Goal: Information Seeking & Learning: Learn about a topic

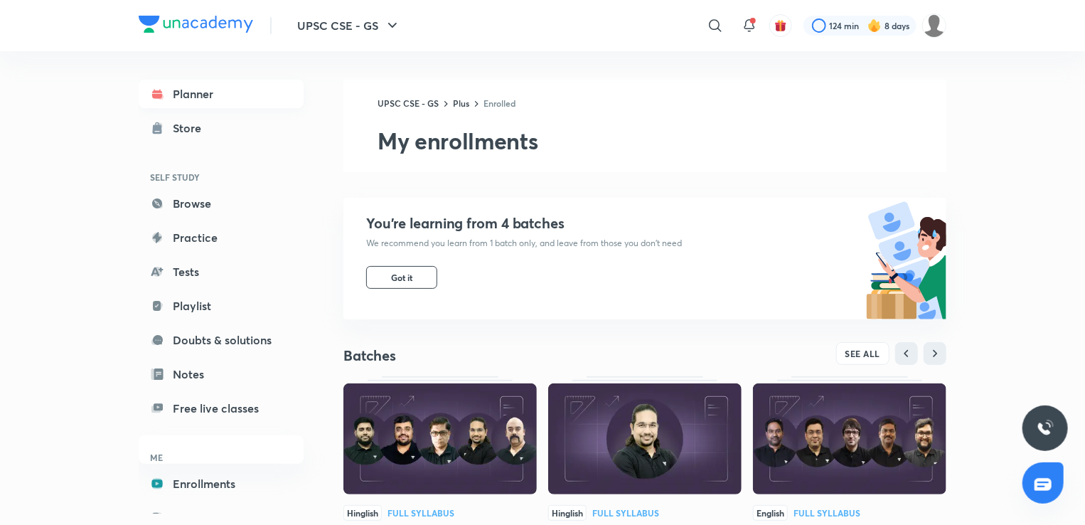
click at [203, 95] on link "Planner" at bounding box center [221, 94] width 165 height 28
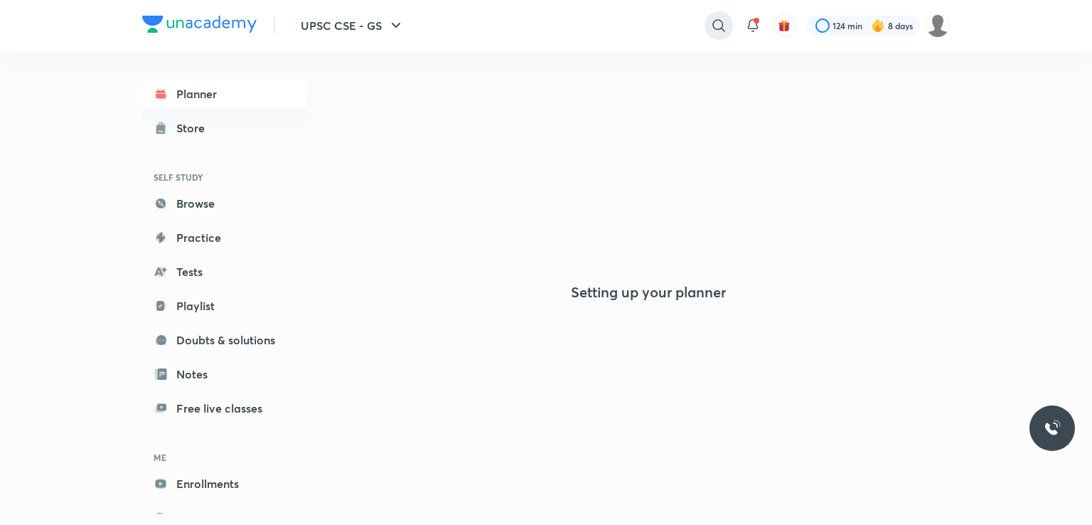
click at [710, 27] on icon at bounding box center [718, 25] width 17 height 17
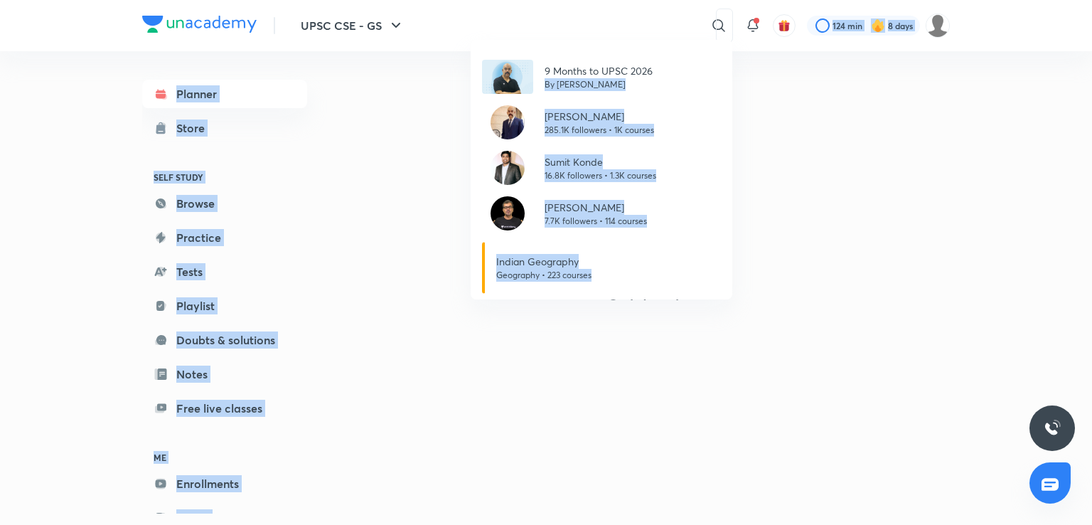
drag, startPoint x: 564, startPoint y: 60, endPoint x: 671, endPoint y: 52, distance: 107.0
click at [671, 52] on div "UPSC CSE - GS ​ 9 Months to UPSC 2026 By [PERSON_NAME] [PERSON_NAME] 285.1K fol…" at bounding box center [546, 262] width 1092 height 525
click at [820, 165] on div "9 Months to UPSC 2026 By [PERSON_NAME] [PERSON_NAME] 285.1K followers • 1K cour…" at bounding box center [546, 262] width 1092 height 525
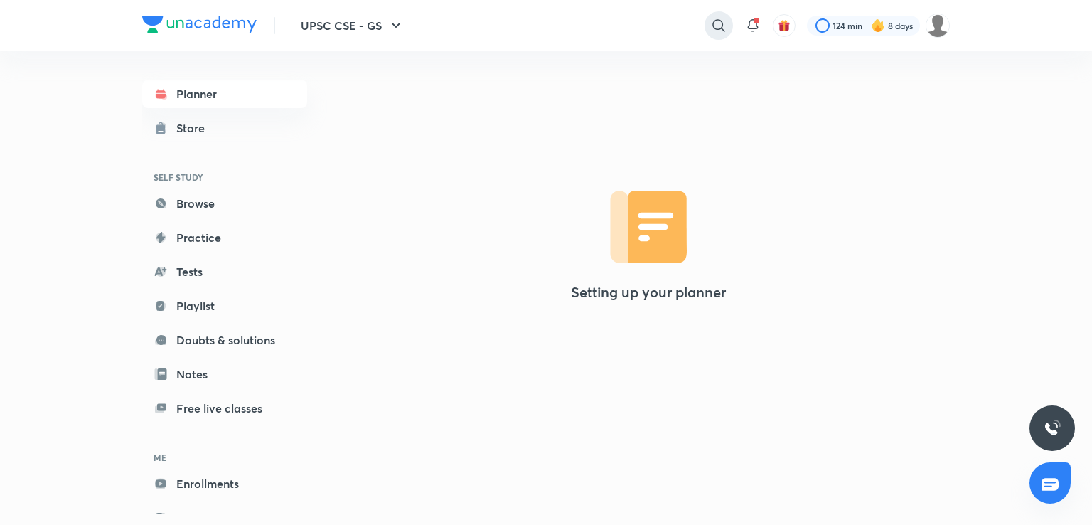
click at [713, 20] on icon at bounding box center [718, 25] width 17 height 17
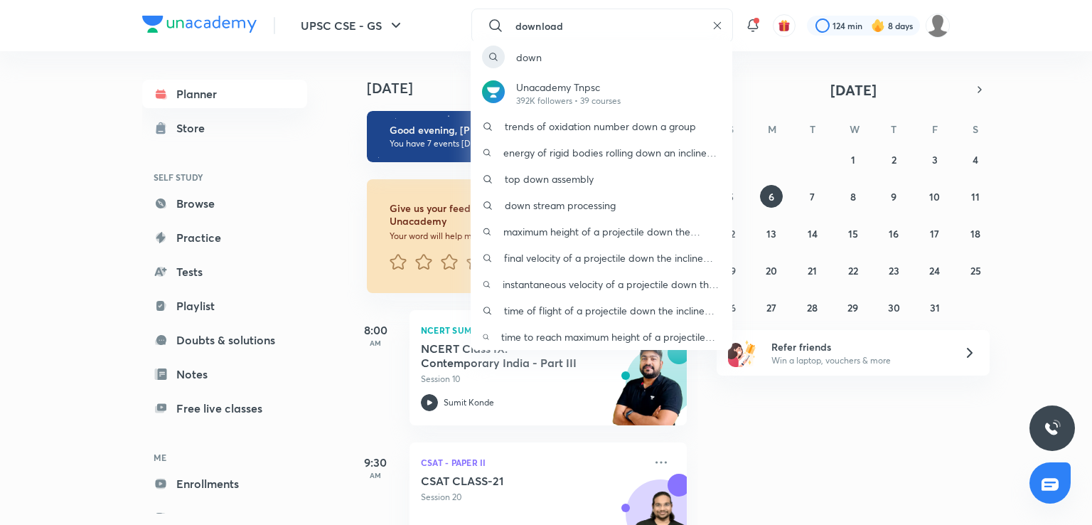
type input "download"
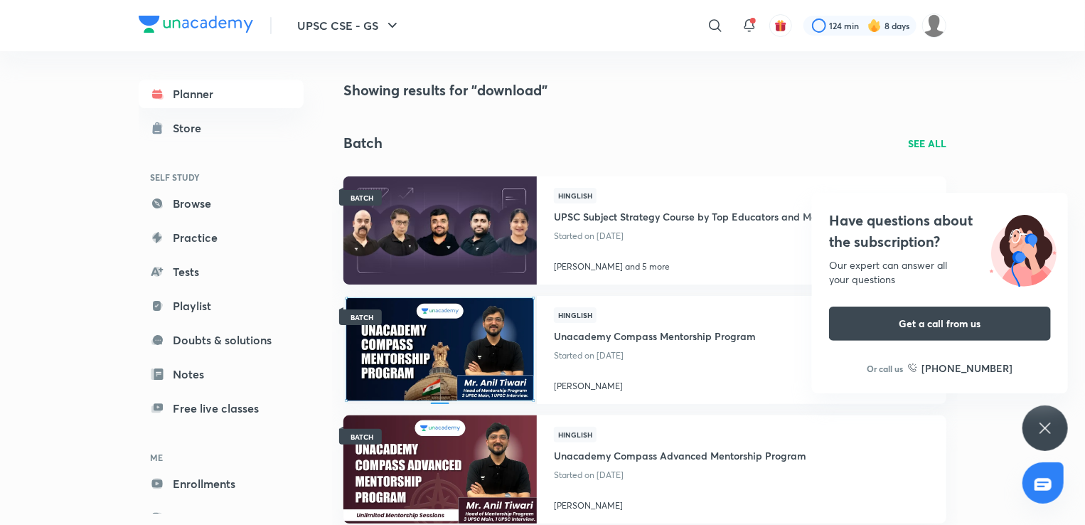
click at [1048, 424] on icon at bounding box center [1045, 428] width 17 height 17
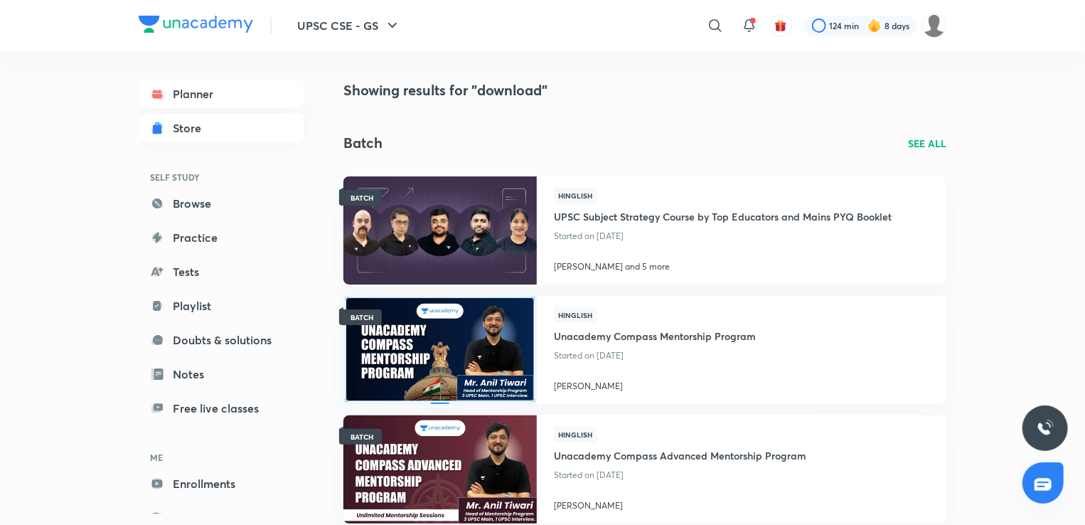
click at [176, 123] on div "Store" at bounding box center [191, 127] width 37 height 17
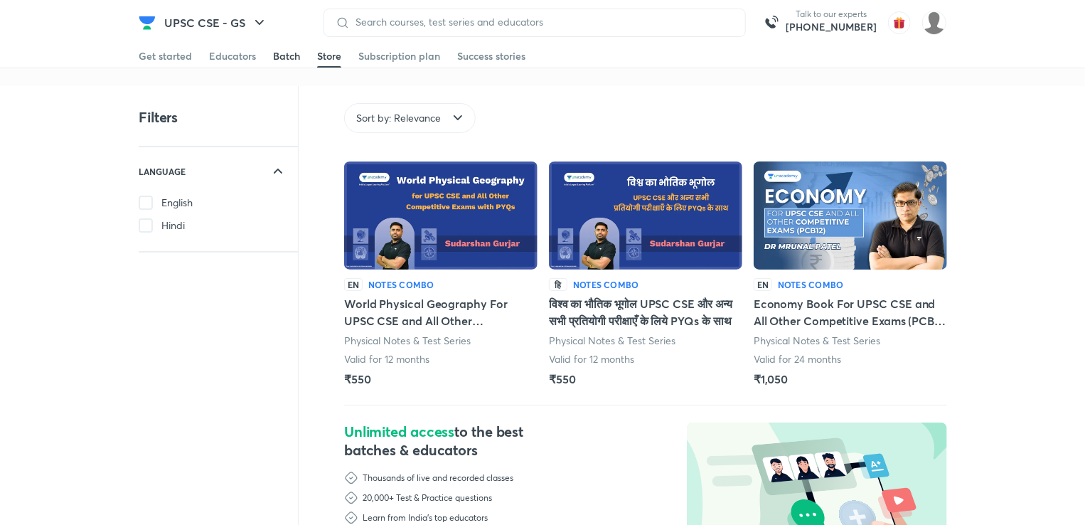
click at [276, 58] on div "Batch" at bounding box center [286, 56] width 27 height 14
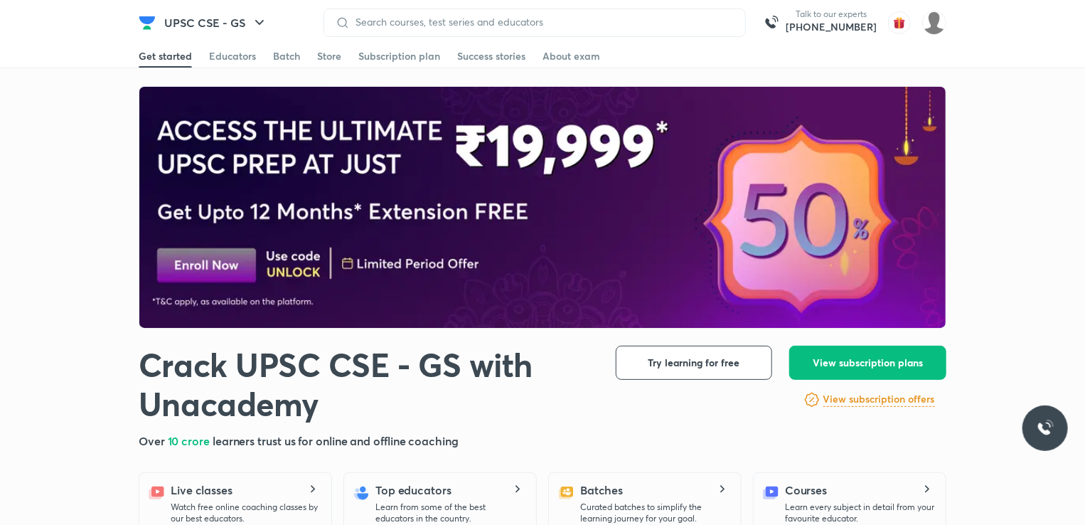
click at [166, 51] on div "Get started" at bounding box center [165, 56] width 53 height 14
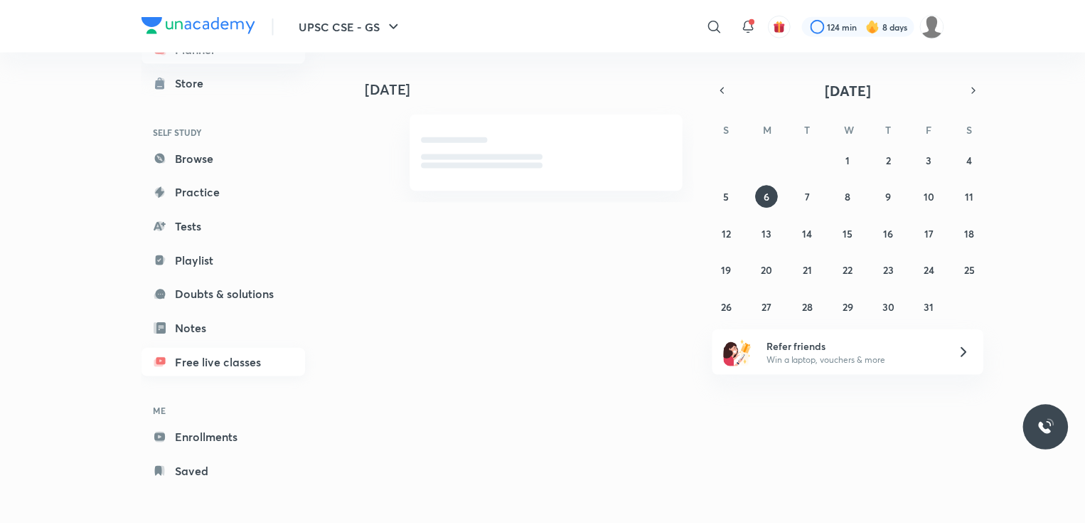
scroll to position [47, 0]
click at [225, 351] on link "Free live classes" at bounding box center [224, 361] width 165 height 28
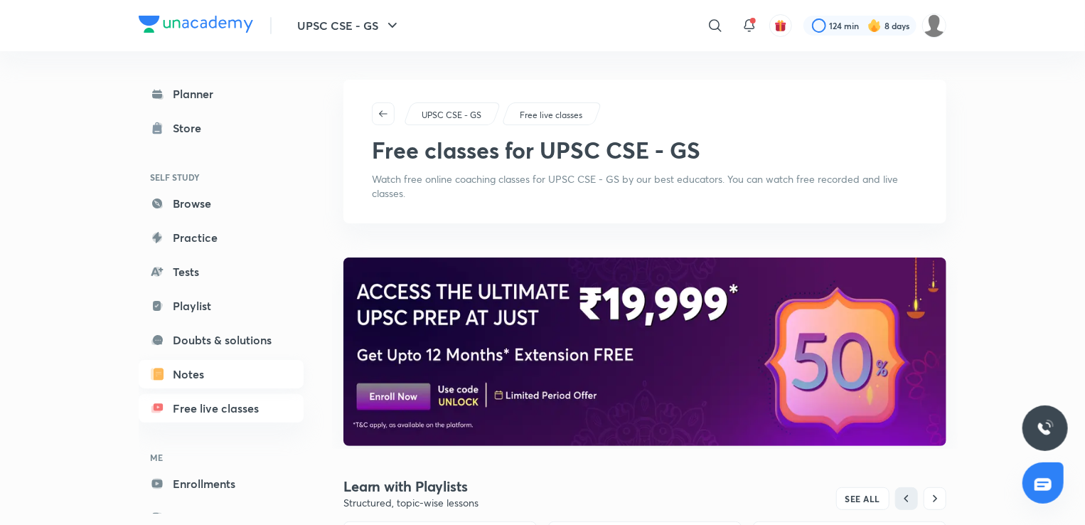
click at [223, 378] on link "Notes" at bounding box center [221, 374] width 165 height 28
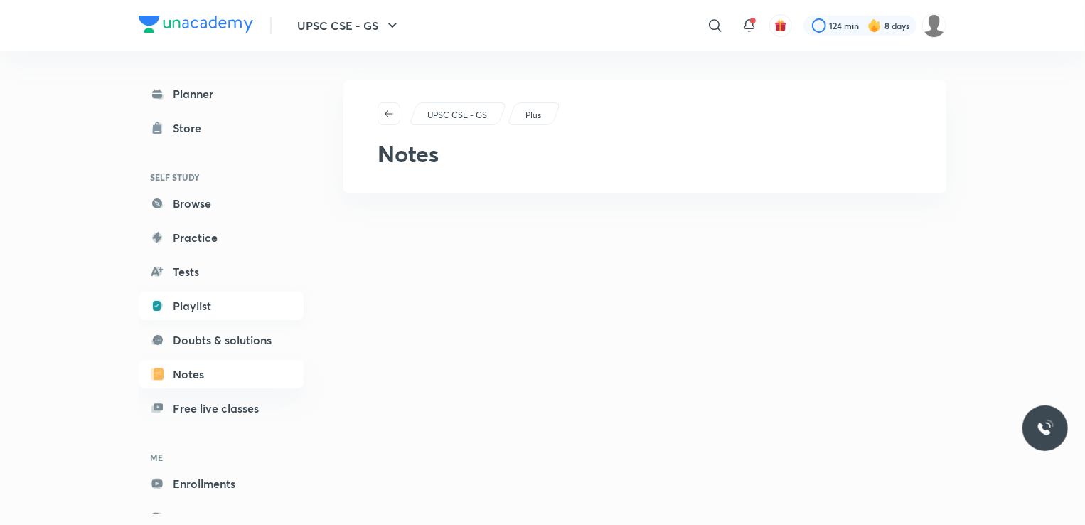
click at [205, 294] on link "Playlist" at bounding box center [221, 306] width 165 height 28
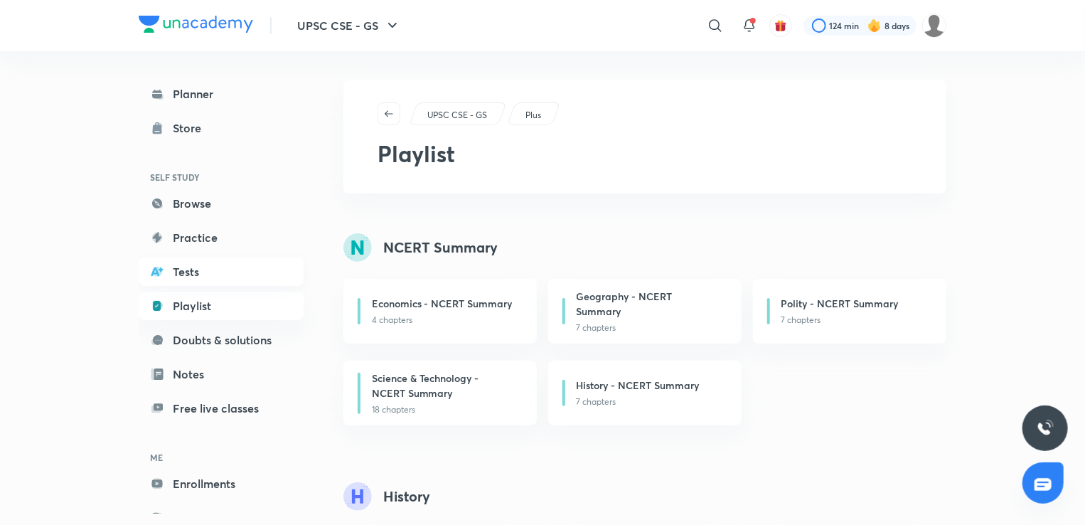
click at [216, 279] on link "Tests" at bounding box center [221, 271] width 165 height 28
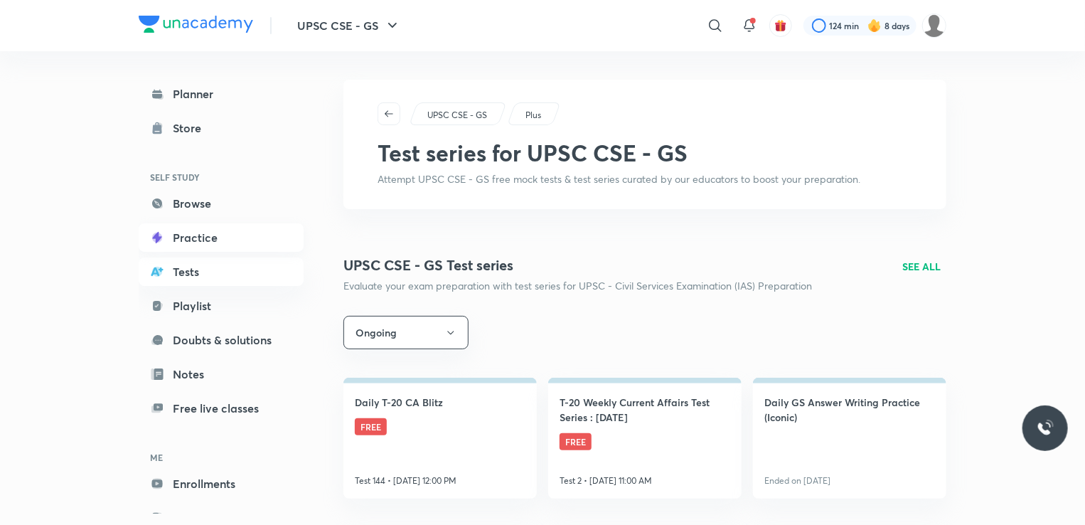
click at [218, 237] on link "Practice" at bounding box center [221, 237] width 165 height 28
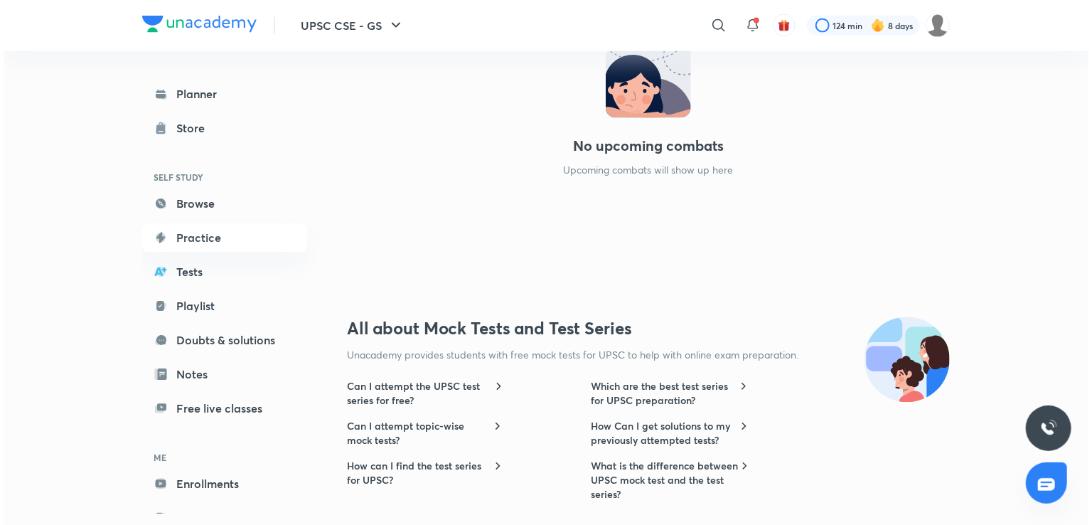
scroll to position [1145, 0]
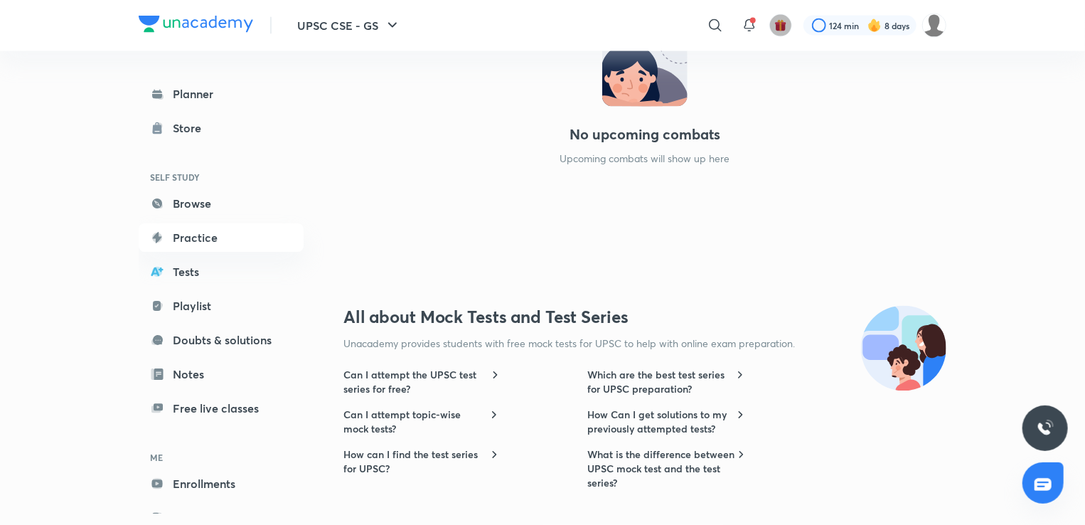
click at [778, 30] on img "button" at bounding box center [780, 25] width 13 height 13
click at [938, 28] on img at bounding box center [934, 26] width 24 height 24
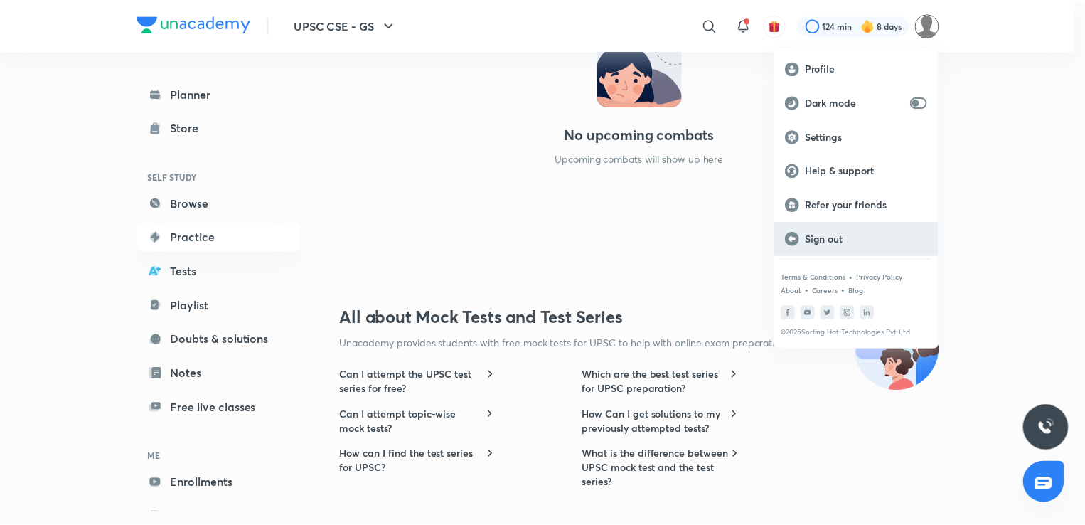
scroll to position [0, 0]
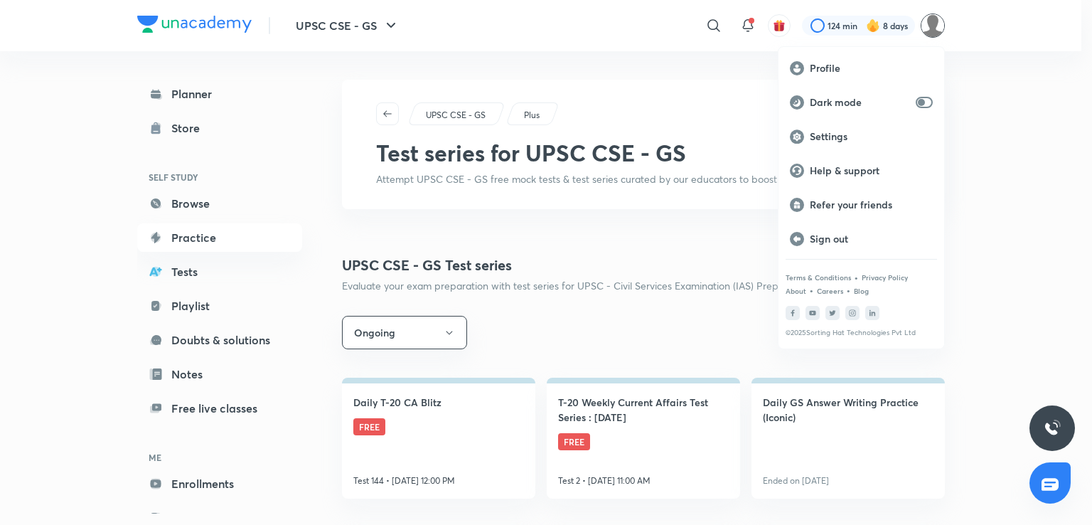
click at [994, 140] on div at bounding box center [546, 262] width 1092 height 525
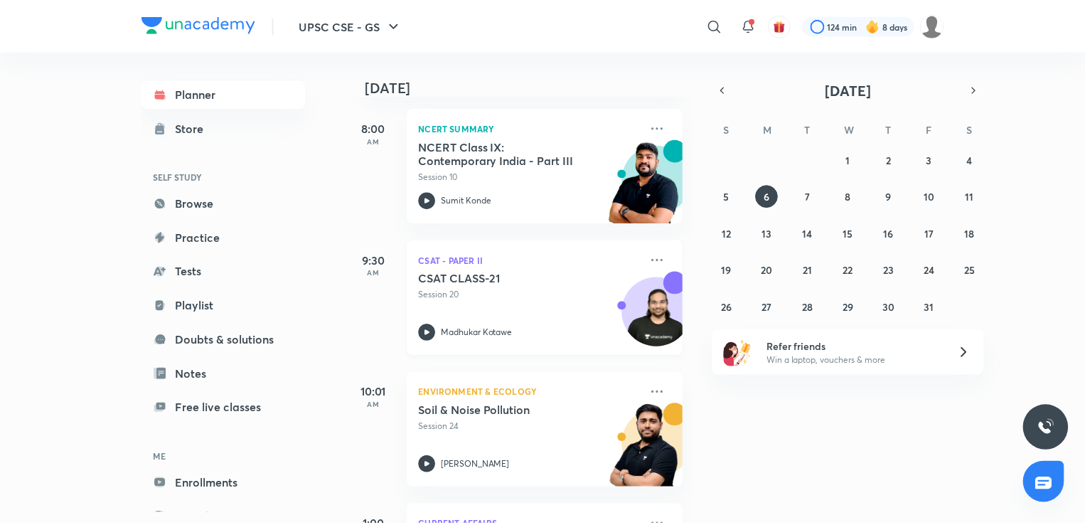
scroll to position [284, 0]
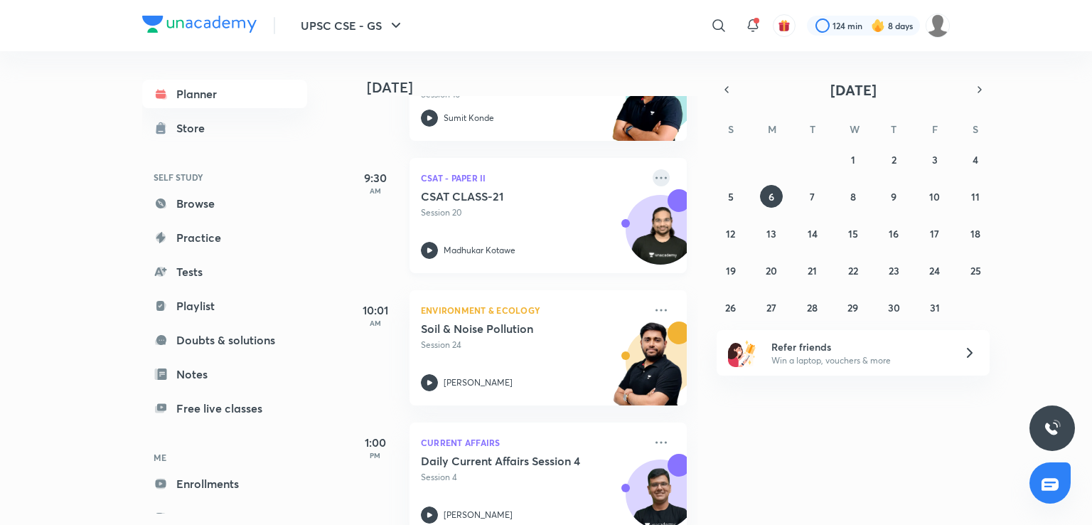
click at [653, 174] on icon at bounding box center [661, 177] width 17 height 17
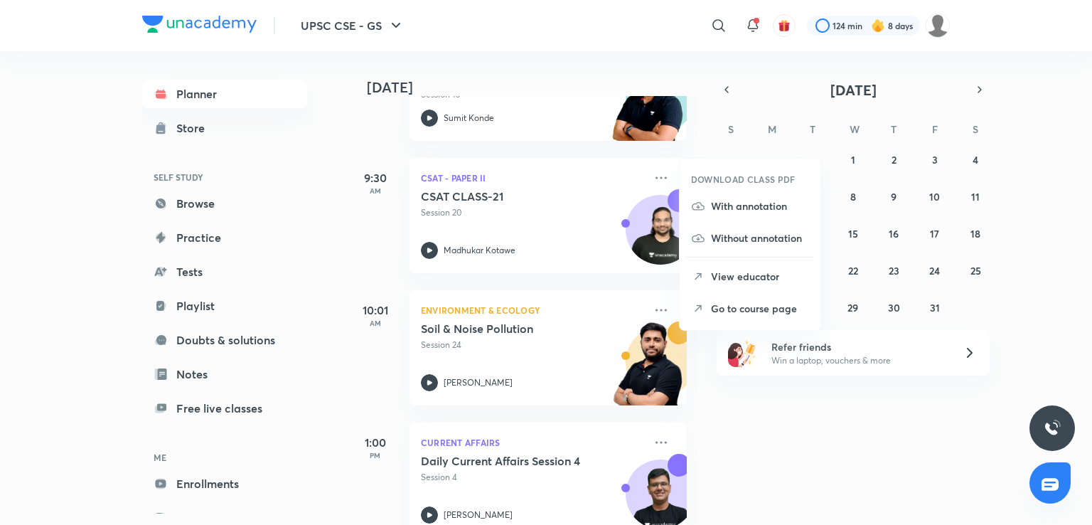
click at [703, 174] on h6 "DOWNLOAD CLASS PDF" at bounding box center [743, 179] width 105 height 13
click at [750, 305] on p "Go to course page" at bounding box center [760, 308] width 98 height 15
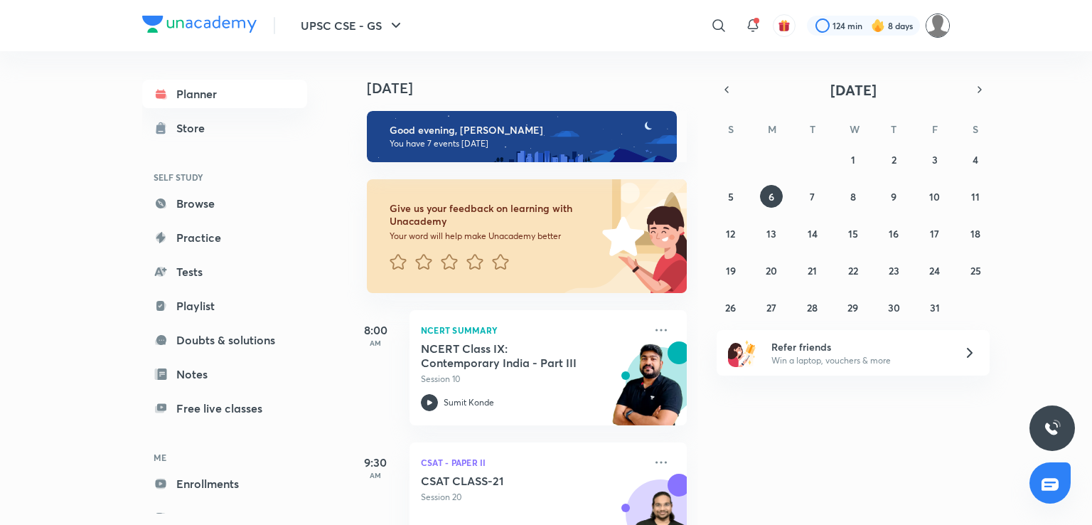
click at [933, 26] on img at bounding box center [938, 26] width 24 height 24
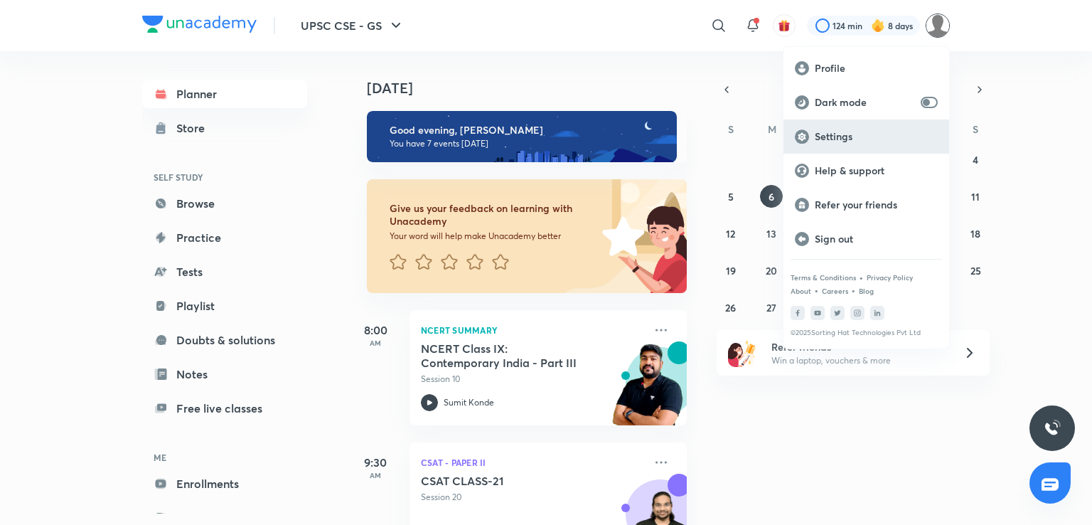
click at [842, 129] on div "Settings" at bounding box center [867, 136] width 166 height 34
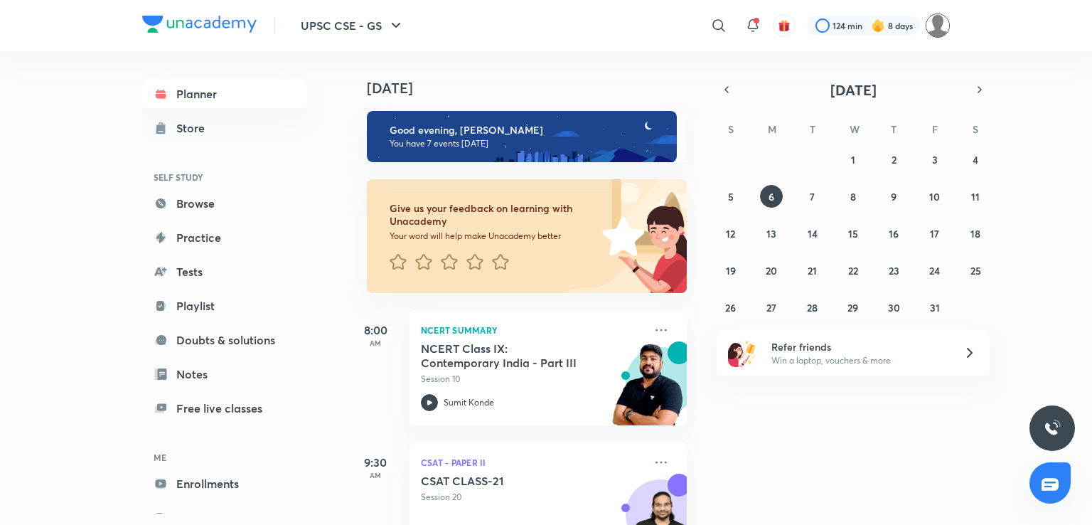
click at [934, 19] on img at bounding box center [938, 26] width 24 height 24
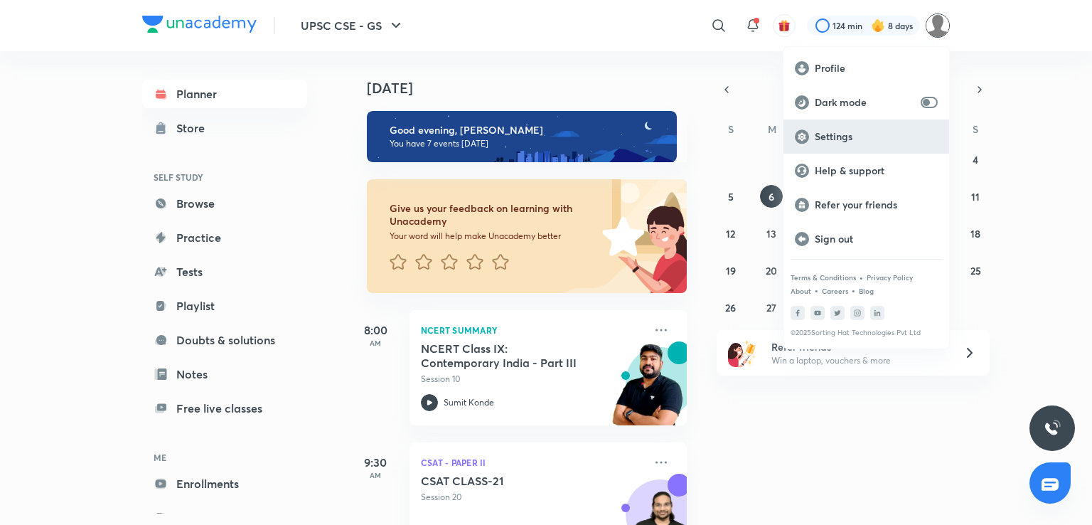
click at [857, 134] on p "Settings" at bounding box center [876, 136] width 123 height 13
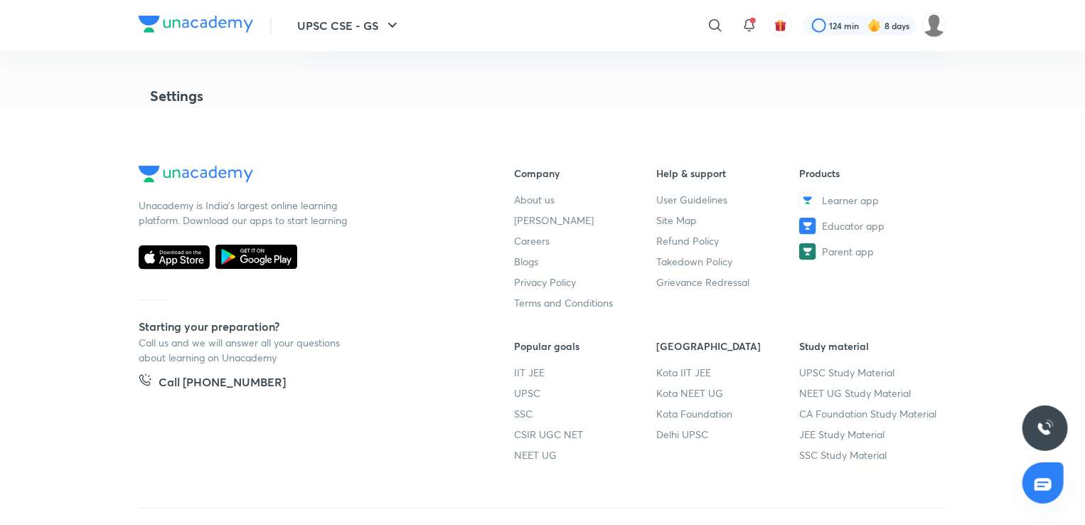
scroll to position [3649, 0]
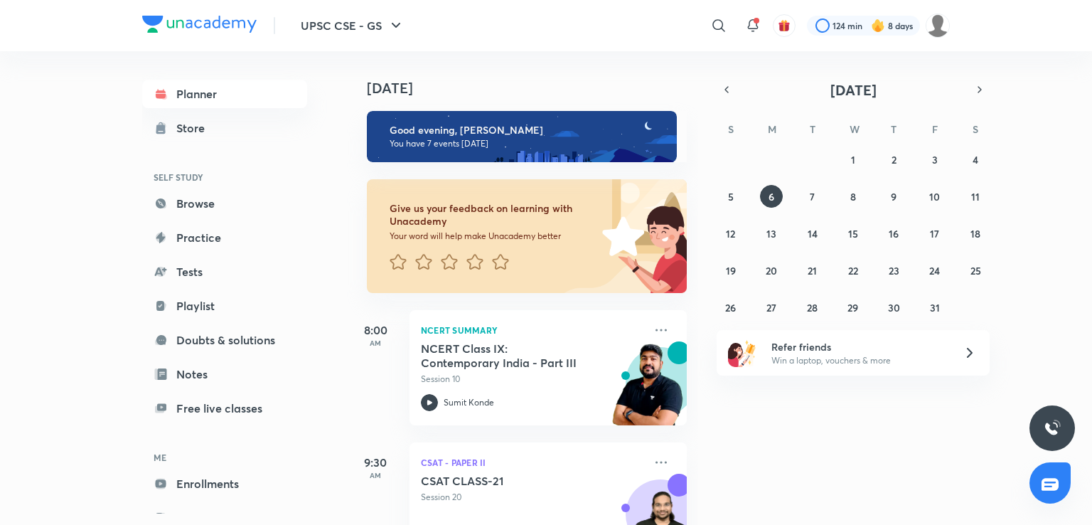
click at [1050, 484] on icon at bounding box center [1050, 484] width 17 height 17
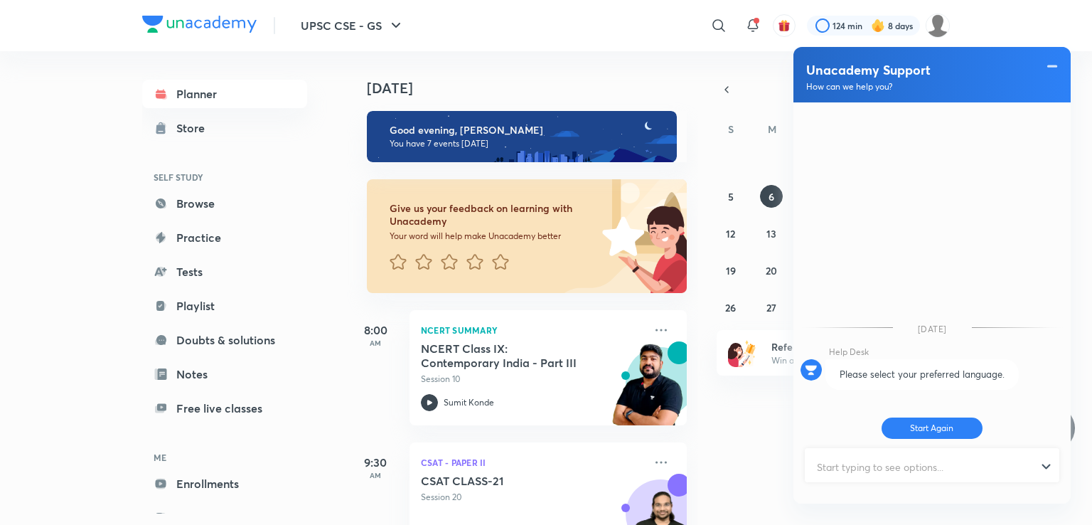
click at [722, 68] on div "Today Good evening, Kiran You have 7 events today Give us your feedback on lear…" at bounding box center [718, 288] width 742 height 474
click at [1020, 23] on header "UPSC CSE - GS ​ 124 min 8 days" at bounding box center [546, 25] width 1092 height 51
click at [748, 437] on div "Today Good evening, Kiran You have 7 events today Give us your feedback on lear…" at bounding box center [718, 288] width 742 height 474
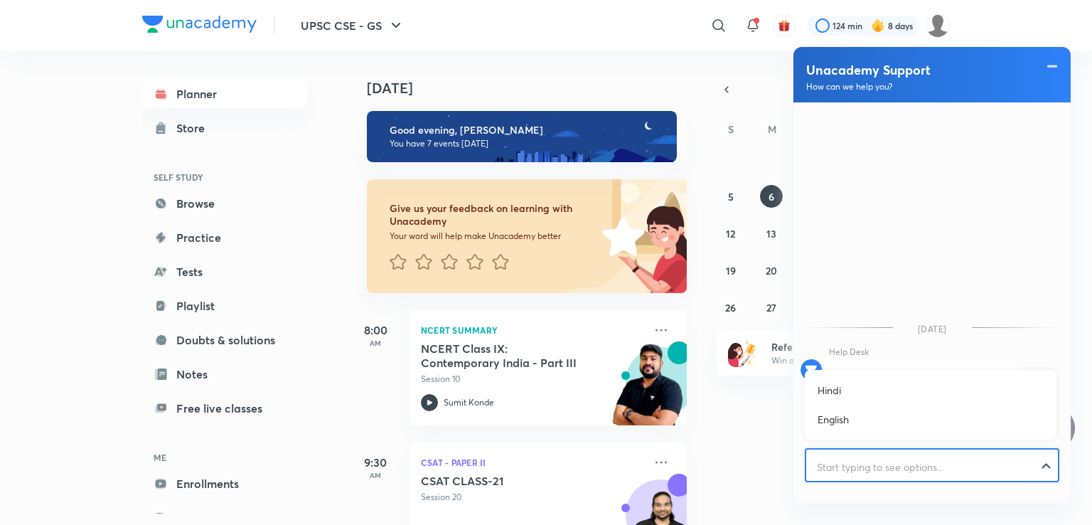
click at [1044, 470] on div at bounding box center [932, 466] width 252 height 35
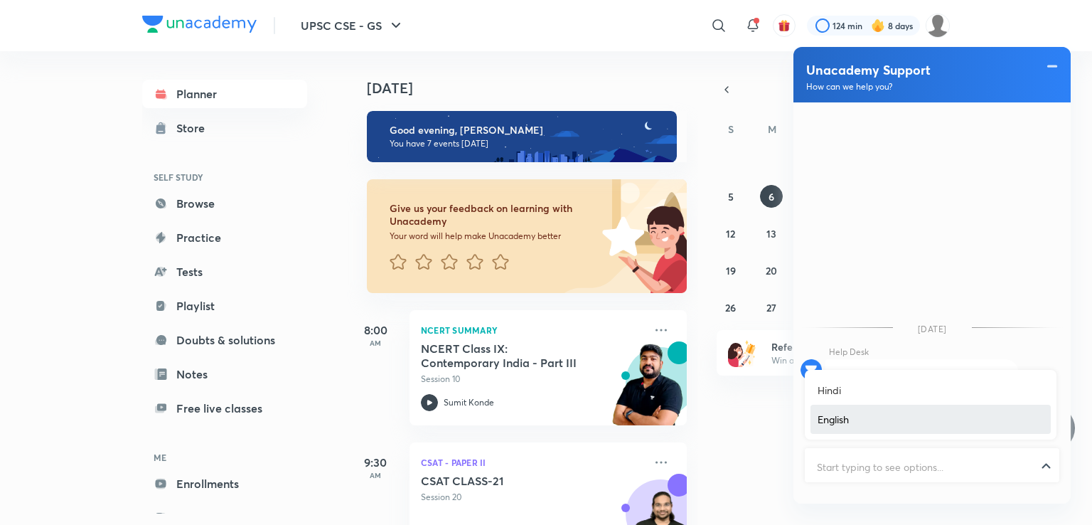
click at [756, 435] on div "Today Good evening, Kiran You have 7 events today Give us your feedback on lear…" at bounding box center [718, 288] width 742 height 474
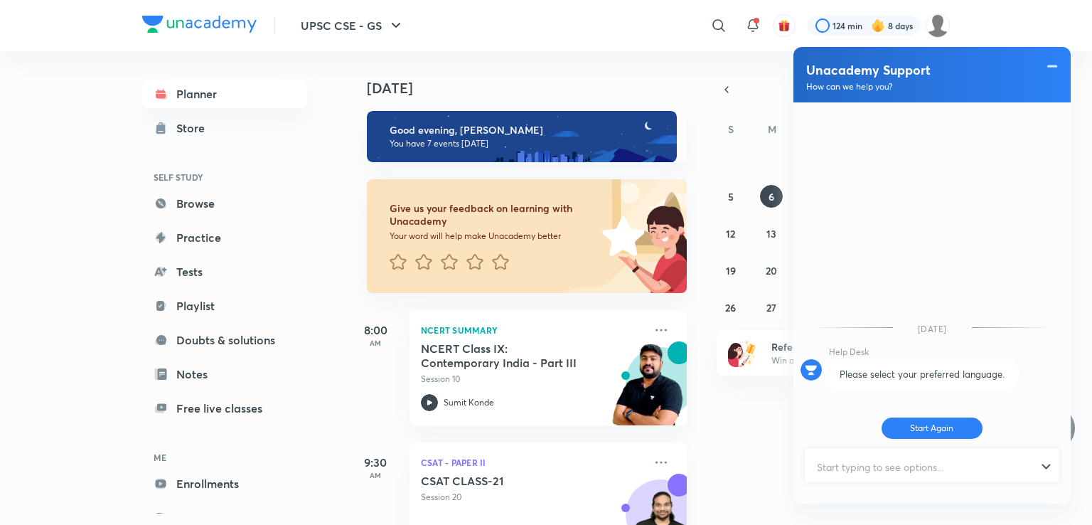
click at [754, 433] on div "Today Good evening, Kiran You have 7 events today Give us your feedback on lear…" at bounding box center [718, 288] width 742 height 474
click at [1057, 60] on span at bounding box center [1052, 66] width 14 height 17
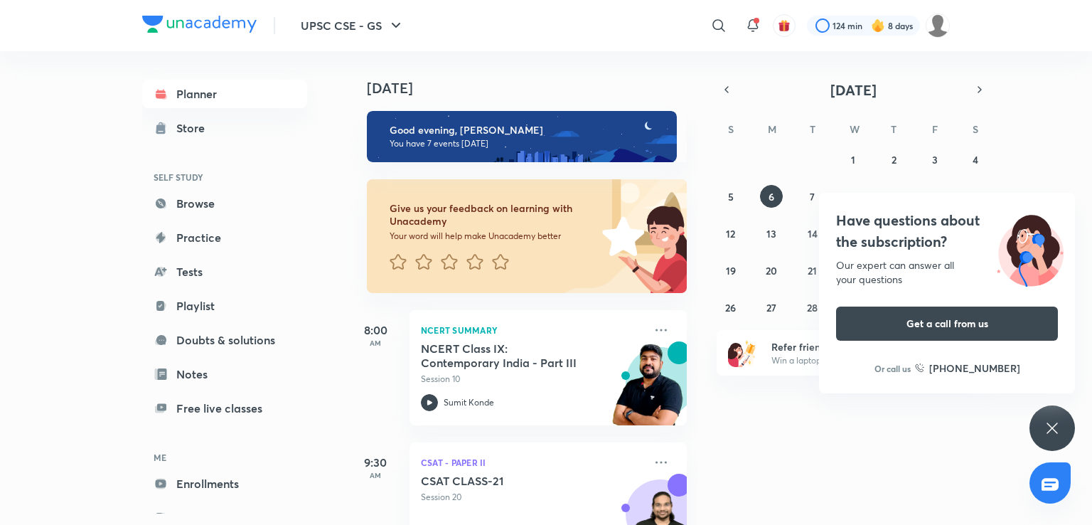
scroll to position [356, 0]
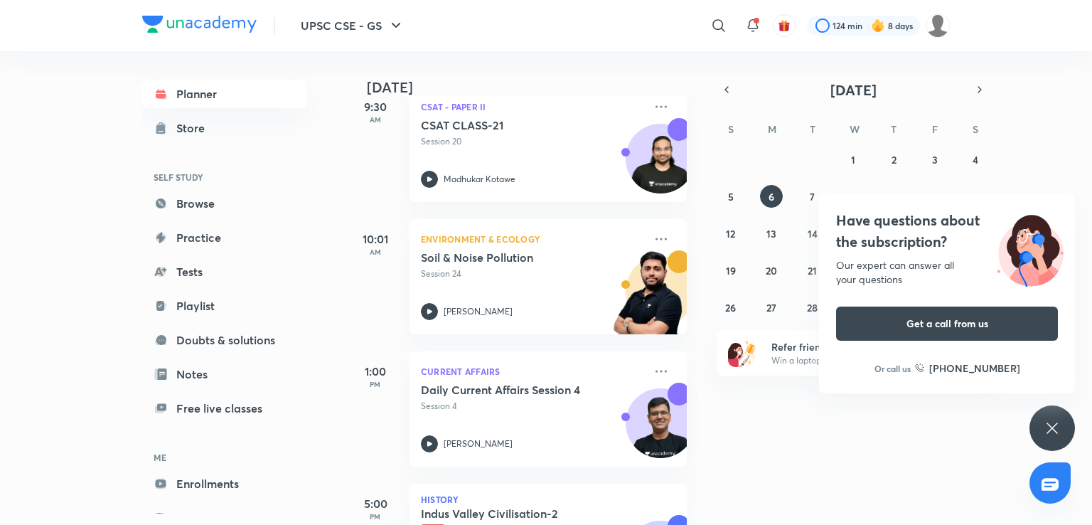
click at [167, 454] on h6 "ME" at bounding box center [224, 457] width 165 height 24
click at [151, 455] on h6 "ME" at bounding box center [224, 457] width 165 height 24
click at [166, 460] on h6 "ME" at bounding box center [224, 457] width 165 height 24
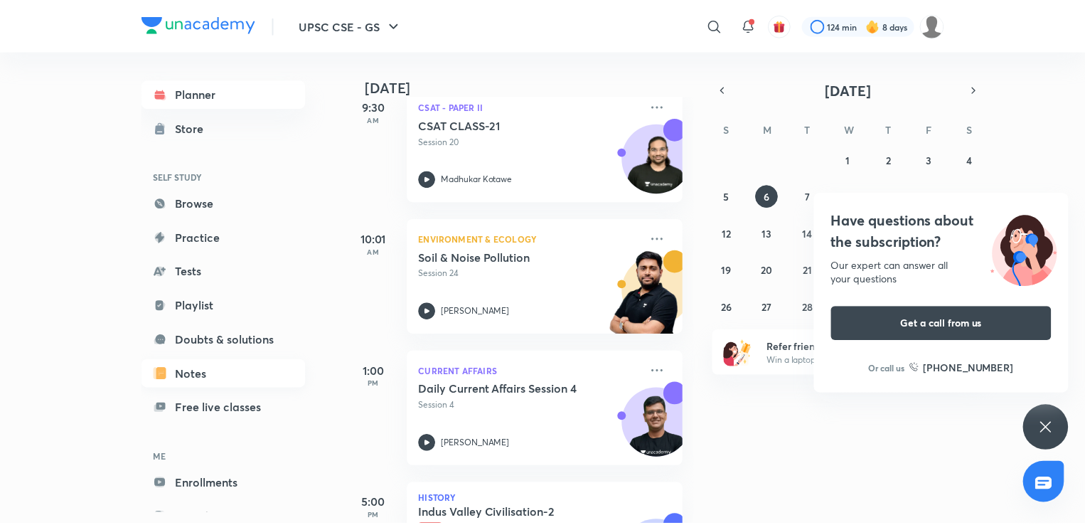
scroll to position [47, 0]
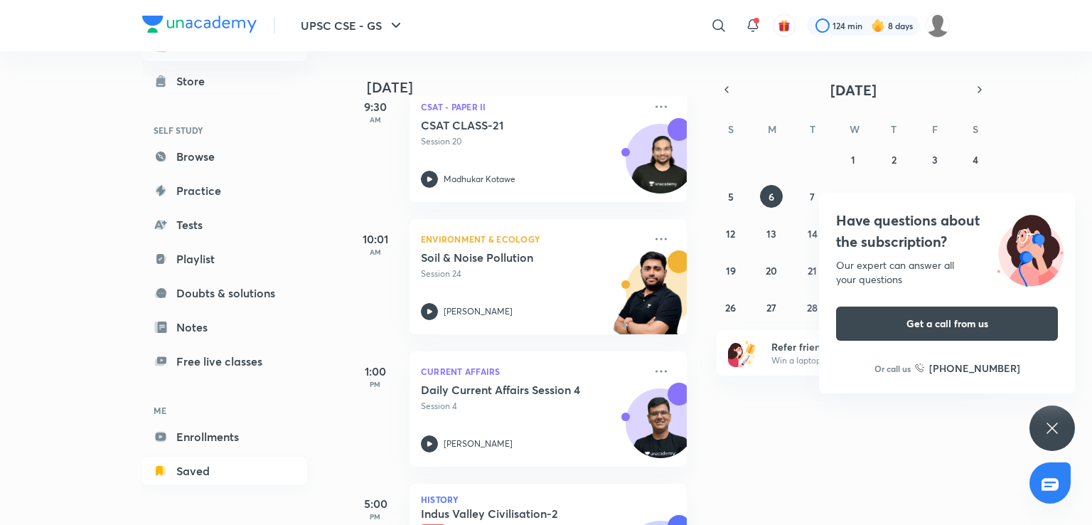
click at [186, 469] on link "Saved" at bounding box center [224, 470] width 165 height 28
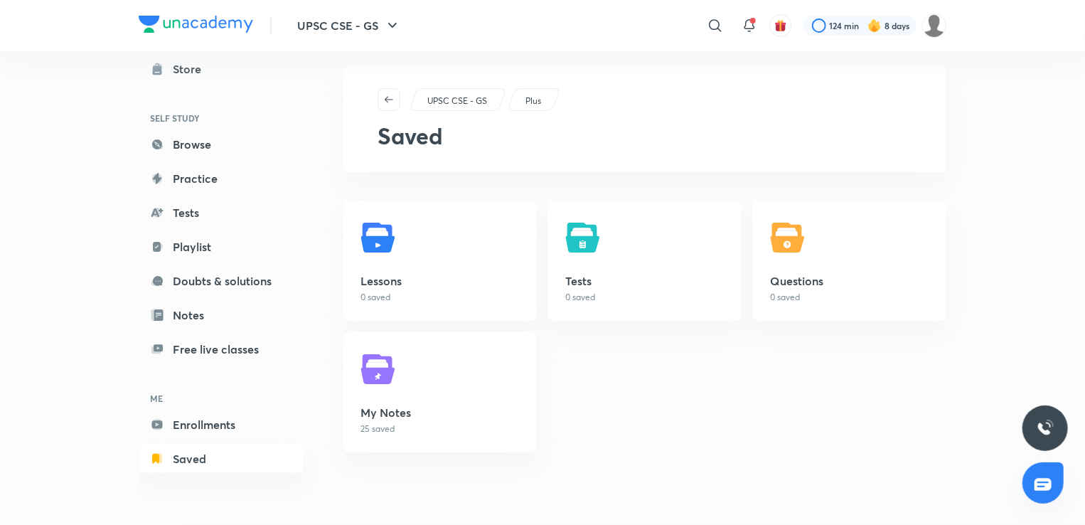
scroll to position [47, 0]
click at [218, 424] on link "Enrollments" at bounding box center [221, 422] width 165 height 28
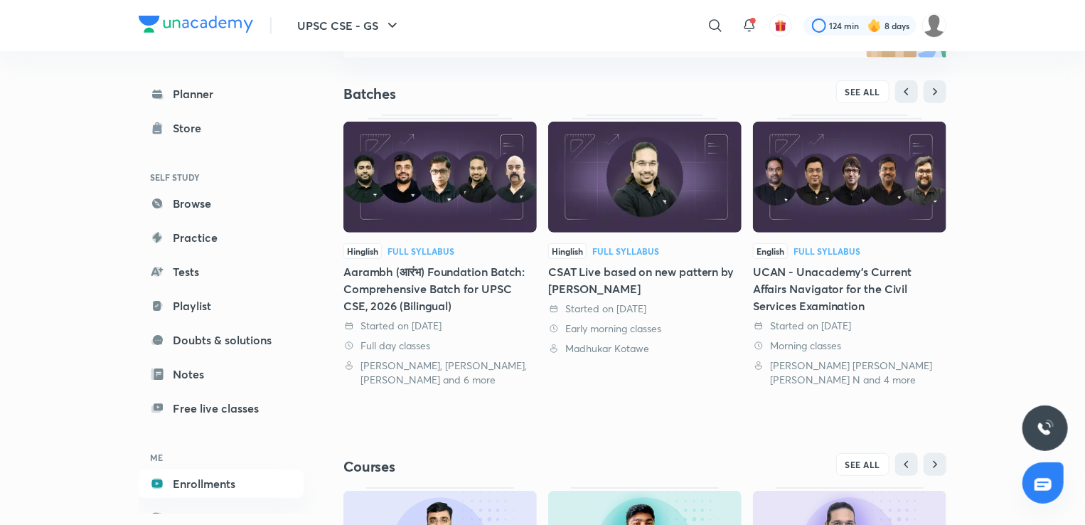
scroll to position [469, 0]
